Goal: Information Seeking & Learning: Find specific fact

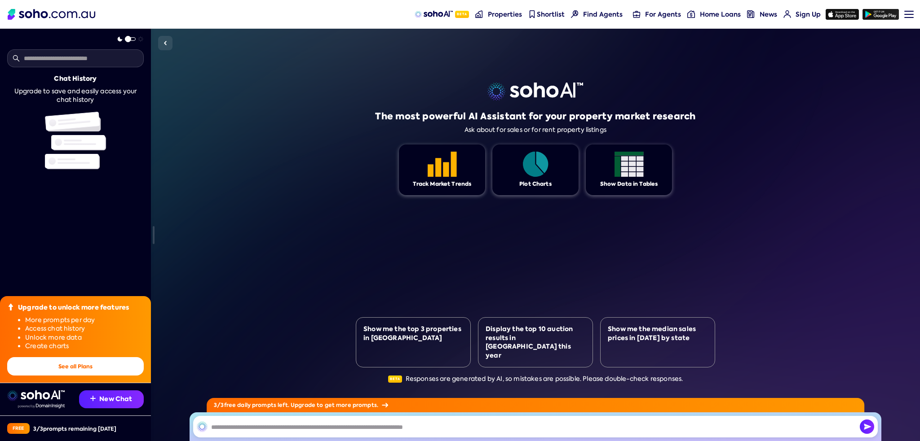
click at [382, 425] on input "text" at bounding box center [535, 427] width 685 height 22
type input "**********"
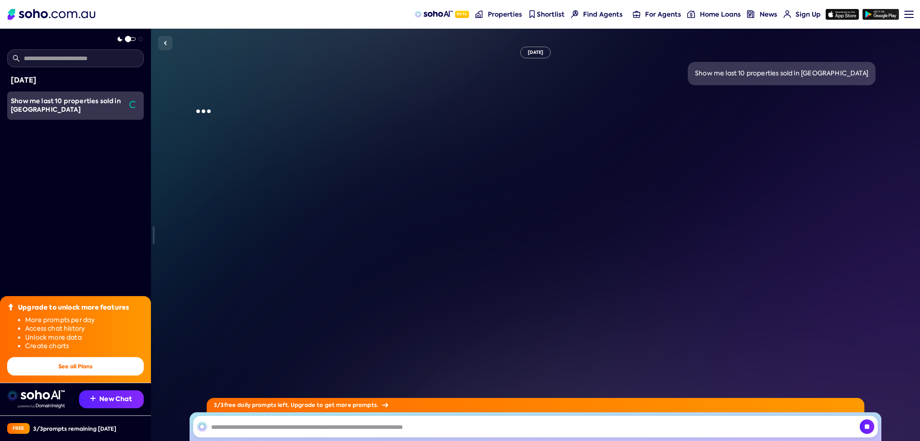
click at [776, 71] on div "Show me last 10 properties sold in [GEOGRAPHIC_DATA]" at bounding box center [781, 73] width 173 height 9
copy div "Show me last 10 properties sold in [GEOGRAPHIC_DATA]"
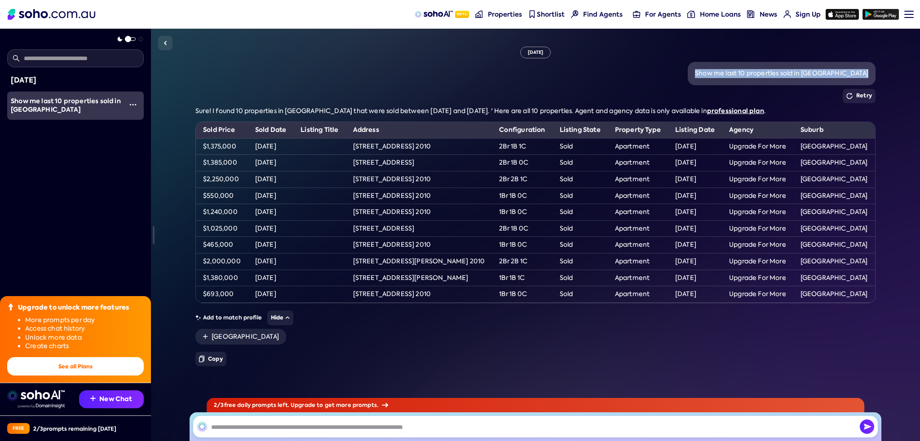
click at [817, 75] on div "Show me last 10 properties sold in [GEOGRAPHIC_DATA]" at bounding box center [781, 73] width 173 height 9
drag, startPoint x: 829, startPoint y: 72, endPoint x: 907, endPoint y: 71, distance: 78.2
click at [907, 71] on div "[DATE] Show me last 10 properties sold in [GEOGRAPHIC_DATA] Retry Sure! I found…" at bounding box center [535, 235] width 769 height 413
copy div "[GEOGRAPHIC_DATA]"
drag, startPoint x: 231, startPoint y: 146, endPoint x: 194, endPoint y: 147, distance: 36.4
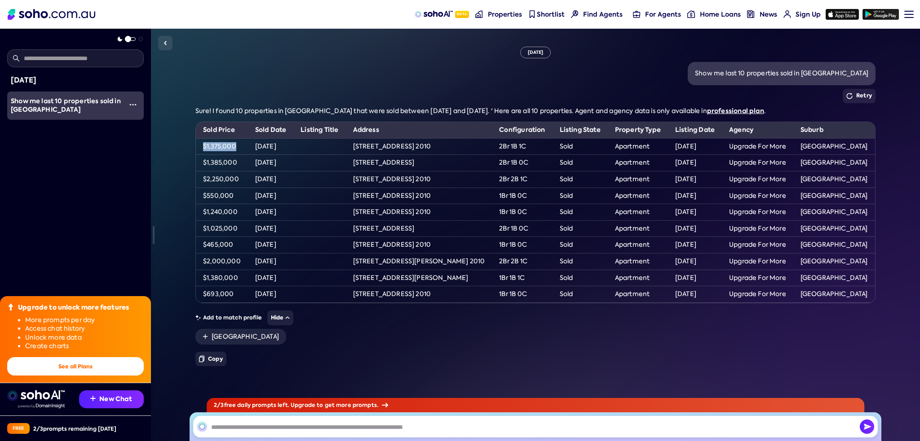
click at [193, 146] on div "[DATE] Show me last 10 properties sold in [GEOGRAPHIC_DATA] Retry Sure! I found…" at bounding box center [535, 235] width 769 height 413
copy td "$1,375,000"
drag, startPoint x: 241, startPoint y: 162, endPoint x: 190, endPoint y: 159, distance: 50.4
click at [190, 159] on div "[DATE] Show me last 10 properties sold in [GEOGRAPHIC_DATA] Retry Sure! I found…" at bounding box center [535, 235] width 769 height 413
copy td "$1,385,000"
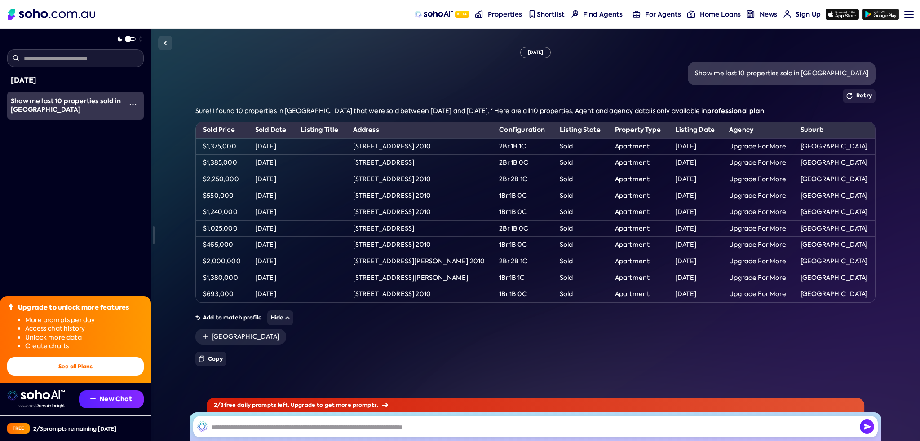
click at [233, 180] on td "$2,250,000" at bounding box center [222, 179] width 52 height 17
drag, startPoint x: 242, startPoint y: 179, endPoint x: 192, endPoint y: 177, distance: 49.9
click at [192, 177] on div "[DATE] Show me last 10 properties sold in [GEOGRAPHIC_DATA] Retry Sure! I found…" at bounding box center [535, 235] width 769 height 413
copy td "$2,250,000"
drag, startPoint x: 237, startPoint y: 194, endPoint x: 199, endPoint y: 194, distance: 37.3
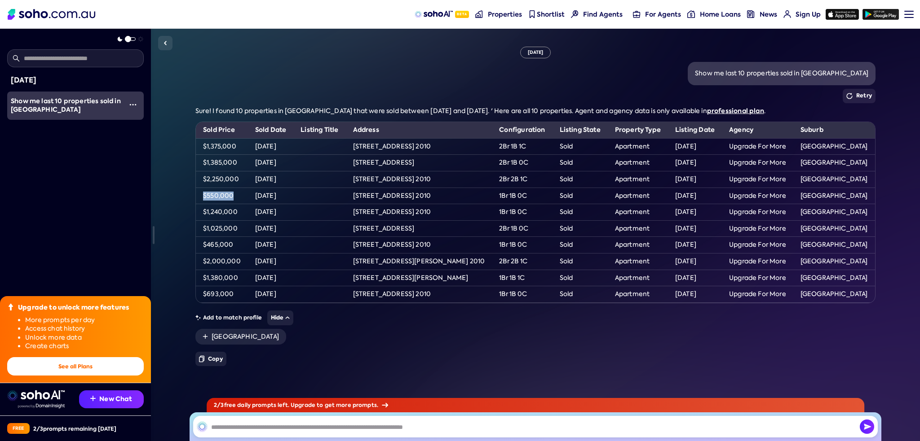
click at [199, 194] on td "$550,000" at bounding box center [222, 196] width 52 height 17
copy td "$550,000"
click at [198, 211] on td "$1,240,000" at bounding box center [222, 212] width 52 height 17
click at [212, 212] on td "$1,240,000" at bounding box center [222, 212] width 52 height 17
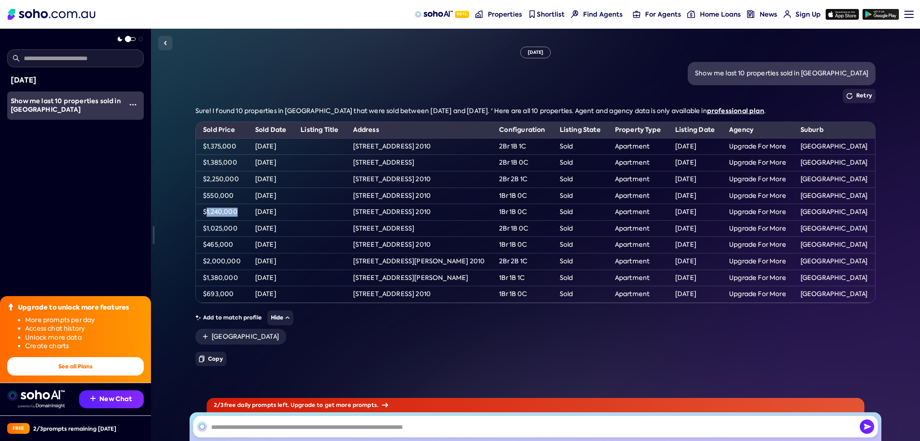
click at [212, 212] on td "$1,240,000" at bounding box center [222, 212] width 52 height 17
copy tr "$1,240,000"
click at [225, 229] on td "$1,025,000" at bounding box center [222, 229] width 52 height 17
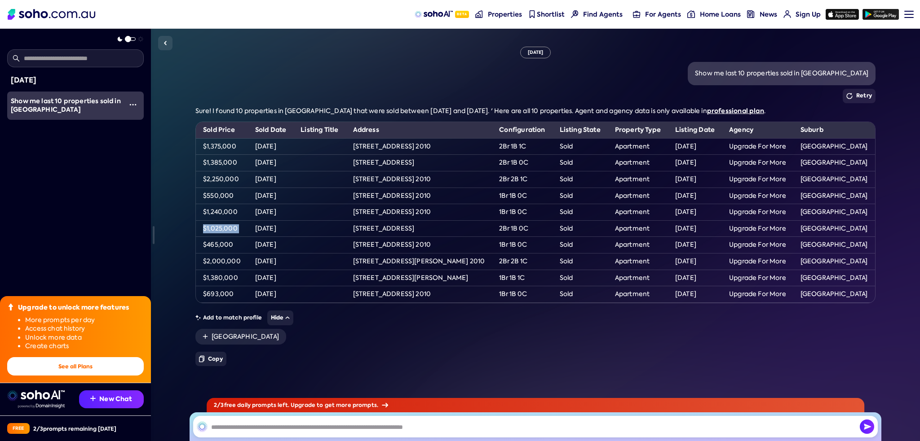
click at [225, 229] on td "$1,025,000" at bounding box center [222, 229] width 52 height 17
copy tr "$1,025,000"
click at [287, 148] on td "[DATE]" at bounding box center [271, 146] width 46 height 17
drag, startPoint x: 289, startPoint y: 147, endPoint x: 280, endPoint y: 143, distance: 9.8
click at [251, 143] on td "[DATE]" at bounding box center [271, 146] width 46 height 17
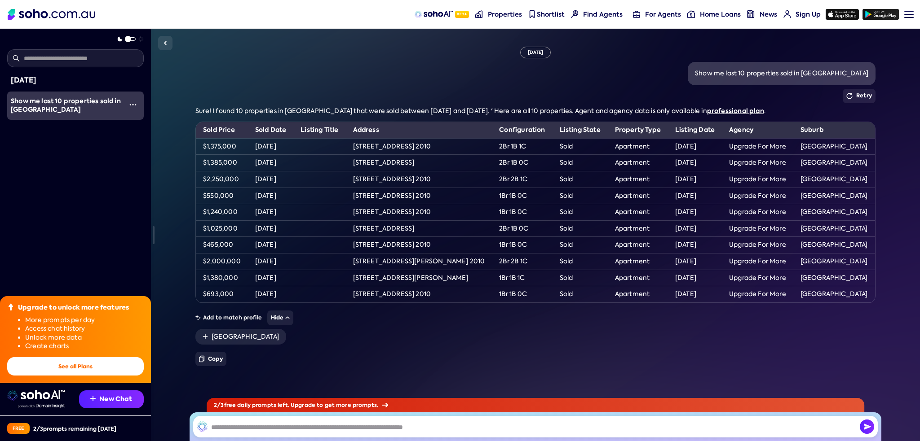
drag, startPoint x: 293, startPoint y: 146, endPoint x: 253, endPoint y: 144, distance: 40.0
click at [253, 144] on td "[DATE]" at bounding box center [271, 146] width 46 height 17
copy td "[DATE]"
drag, startPoint x: 286, startPoint y: 161, endPoint x: 228, endPoint y: 161, distance: 57.9
click at [228, 161] on tr "$1,385,000 [DATE] [STREET_ADDRESS] 0C Sold Apartment [DATE] Upgrade For More [G…" at bounding box center [535, 163] width 679 height 17
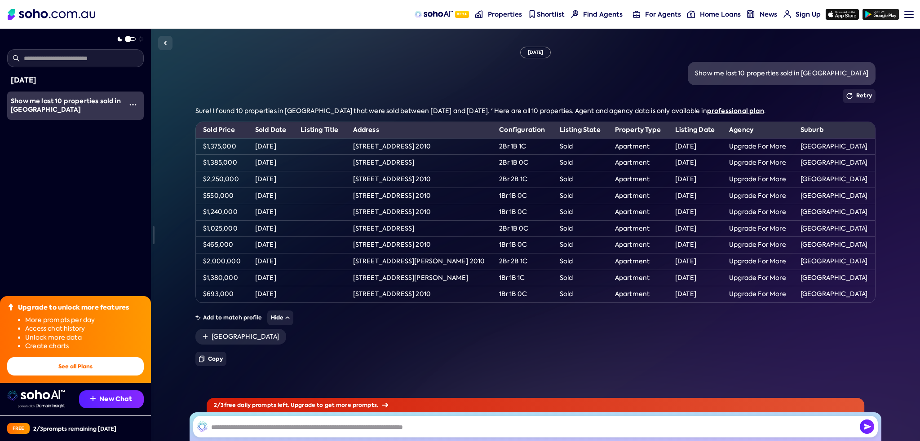
copy tr "00 [DATE]"
click at [300, 156] on td at bounding box center [319, 163] width 52 height 17
drag, startPoint x: 297, startPoint y: 161, endPoint x: 254, endPoint y: 163, distance: 43.2
click at [254, 163] on td "[DATE]" at bounding box center [271, 163] width 46 height 17
drag, startPoint x: 295, startPoint y: 182, endPoint x: 244, endPoint y: 179, distance: 51.3
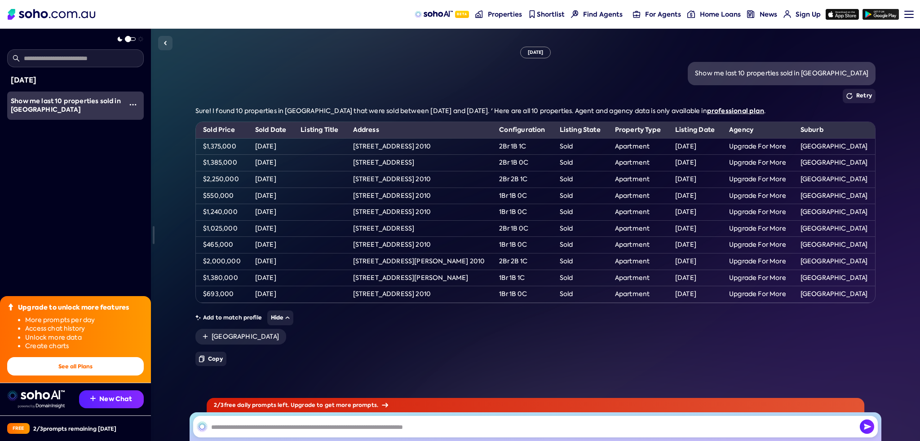
click at [244, 179] on tr "$2,250,000 [DATE] [STREET_ADDRESS] Sold Apartment [DATE] Upgrade For More [GEOG…" at bounding box center [535, 179] width 679 height 17
drag, startPoint x: 279, startPoint y: 196, endPoint x: 254, endPoint y: 193, distance: 25.3
click at [254, 193] on td "[DATE]" at bounding box center [271, 196] width 46 height 17
drag, startPoint x: 300, startPoint y: 191, endPoint x: 252, endPoint y: 194, distance: 47.7
click at [252, 194] on tr "$550,000 [DATE] [STREET_ADDRESS] 0C Sold Apartment [DATE] Upgrade For More [GEO…" at bounding box center [535, 196] width 679 height 17
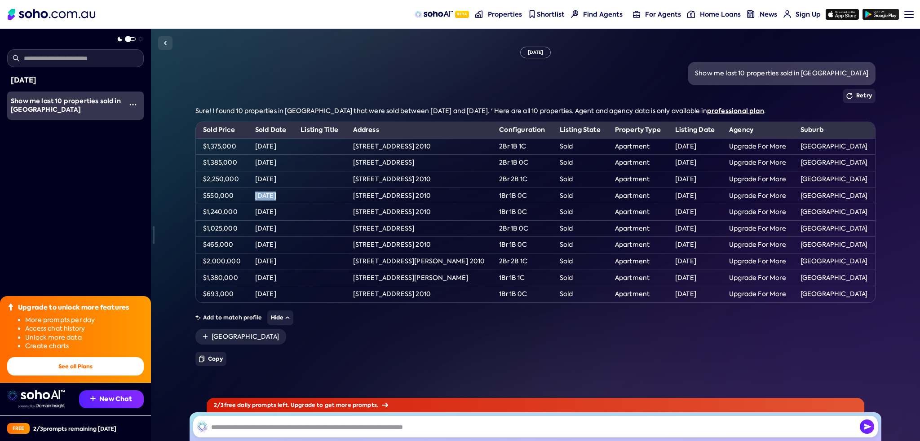
drag, startPoint x: 294, startPoint y: 211, endPoint x: 254, endPoint y: 210, distance: 39.5
click at [254, 210] on td "[DATE]" at bounding box center [271, 212] width 46 height 17
drag, startPoint x: 294, startPoint y: 227, endPoint x: 238, endPoint y: 222, distance: 56.3
click at [238, 222] on tr "$1,025,000 [DATE] [STREET_ADDRESS] 0C Sold Apartment [DATE] Upgrade For More [G…" at bounding box center [535, 229] width 679 height 17
drag, startPoint x: 511, startPoint y: 146, endPoint x: 347, endPoint y: 145, distance: 164.4
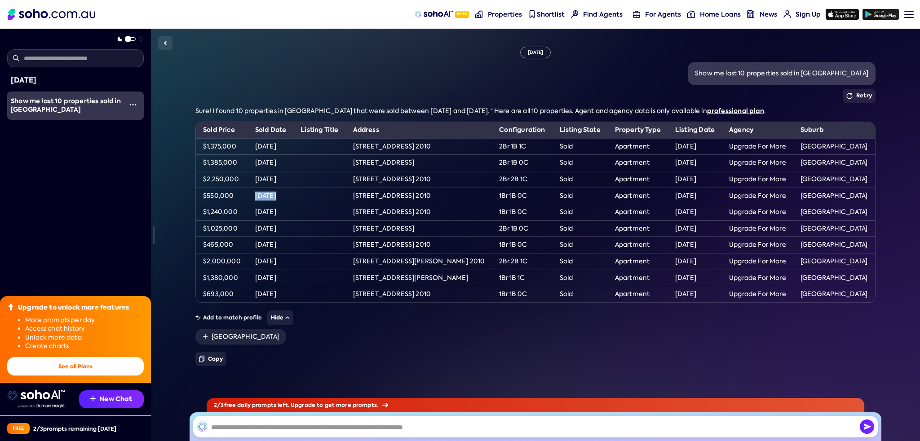
click at [347, 145] on tr "$1,375,000 [DATE] [STREET_ADDRESS] Sold Apartment [DATE] Upgrade For More [GEOG…" at bounding box center [535, 146] width 679 height 17
drag, startPoint x: 533, startPoint y: 162, endPoint x: 329, endPoint y: 163, distance: 203.4
click at [329, 163] on tr "$1,385,000 [DATE] [STREET_ADDRESS] 0C Sold Apartment [DATE] Upgrade For More [G…" at bounding box center [535, 163] width 679 height 17
click at [530, 180] on tr "$2,250,000 [DATE] [STREET_ADDRESS] Sold Apartment [DATE] Upgrade For More [GEOG…" at bounding box center [535, 179] width 679 height 17
click at [386, 179] on td "[STREET_ADDRESS] 2010" at bounding box center [419, 179] width 146 height 17
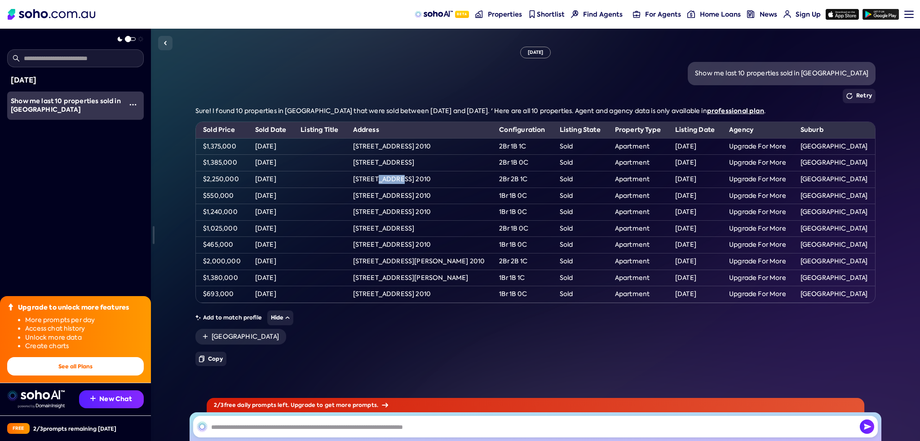
click at [386, 179] on td "[STREET_ADDRESS] 2010" at bounding box center [419, 179] width 146 height 17
click at [441, 204] on td "[STREET_ADDRESS] 2010" at bounding box center [419, 212] width 146 height 17
click at [443, 200] on td "[STREET_ADDRESS] 2010" at bounding box center [419, 196] width 146 height 17
click at [445, 197] on td "[STREET_ADDRESS] 2010" at bounding box center [419, 196] width 146 height 17
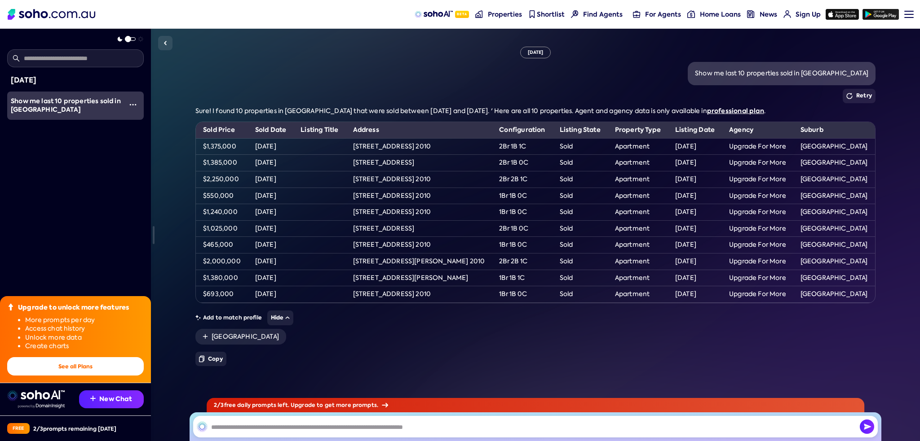
click at [445, 197] on td "[STREET_ADDRESS] 2010" at bounding box center [419, 196] width 146 height 17
click at [447, 210] on td "[STREET_ADDRESS] 2010" at bounding box center [419, 212] width 146 height 17
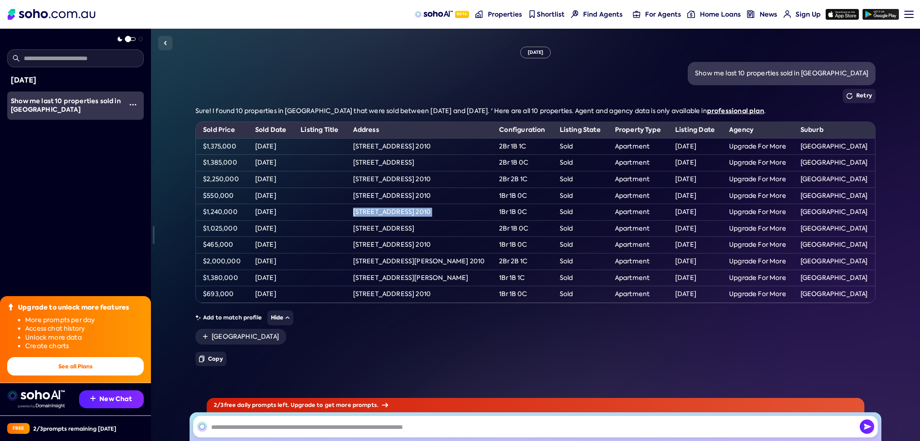
click at [447, 210] on td "[STREET_ADDRESS] 2010" at bounding box center [419, 212] width 146 height 17
click at [424, 230] on td "[STREET_ADDRESS]" at bounding box center [419, 229] width 146 height 17
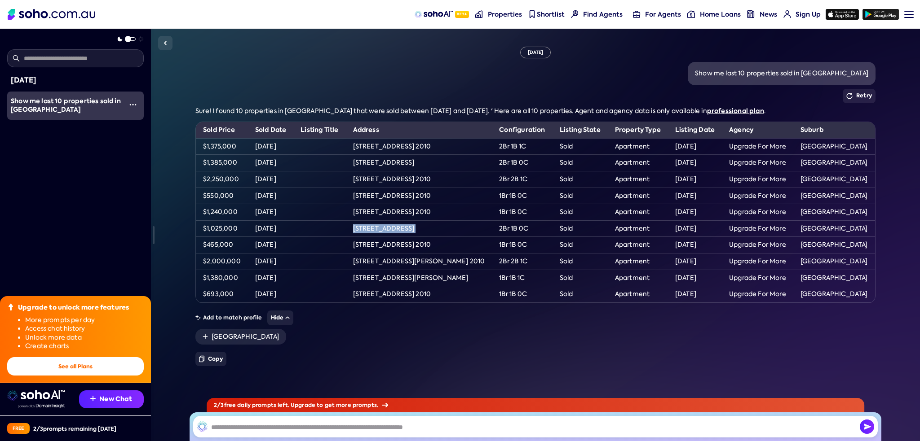
click at [666, 15] on span "For Agents" at bounding box center [663, 14] width 36 height 9
